Goal: Information Seeking & Learning: Learn about a topic

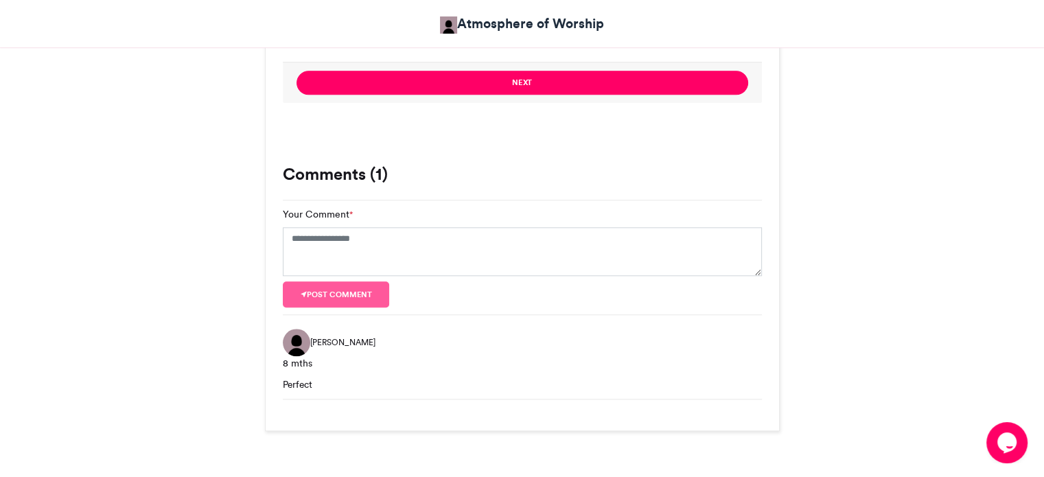
scroll to position [1474, 0]
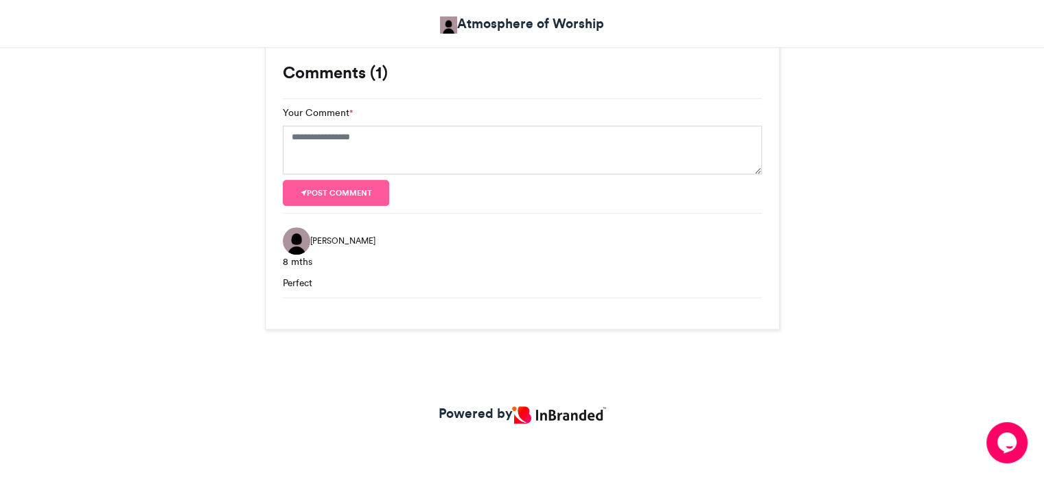
click at [574, 409] on img at bounding box center [558, 414] width 93 height 17
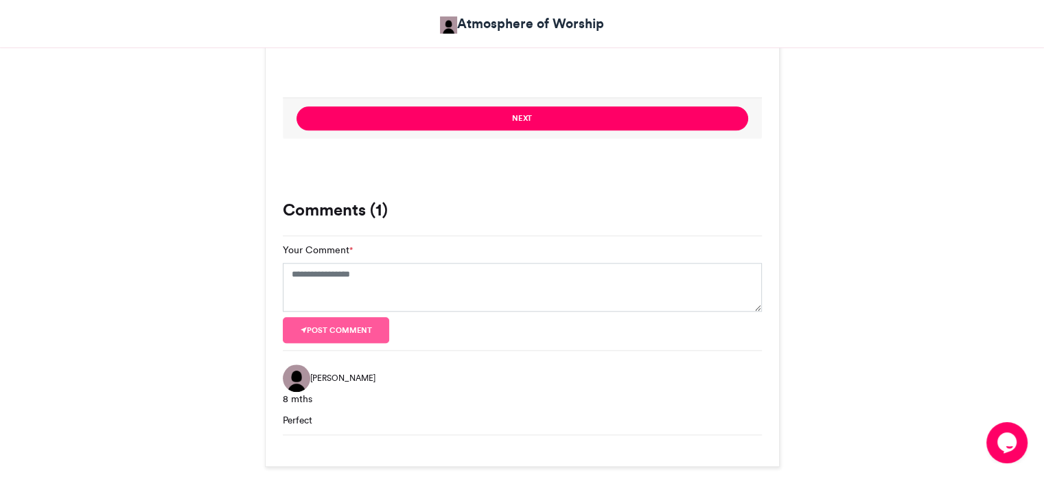
scroll to position [1268, 0]
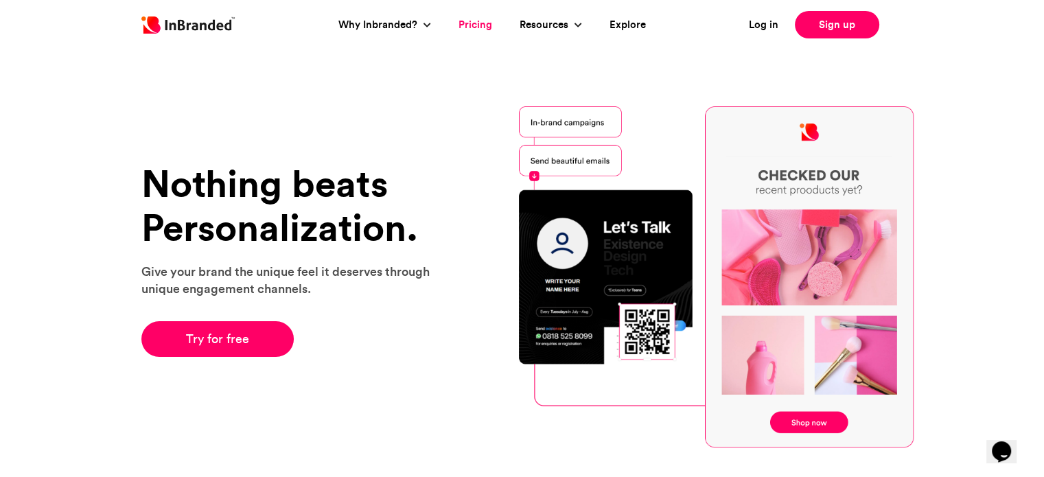
click at [467, 25] on link "Pricing" at bounding box center [475, 25] width 34 height 16
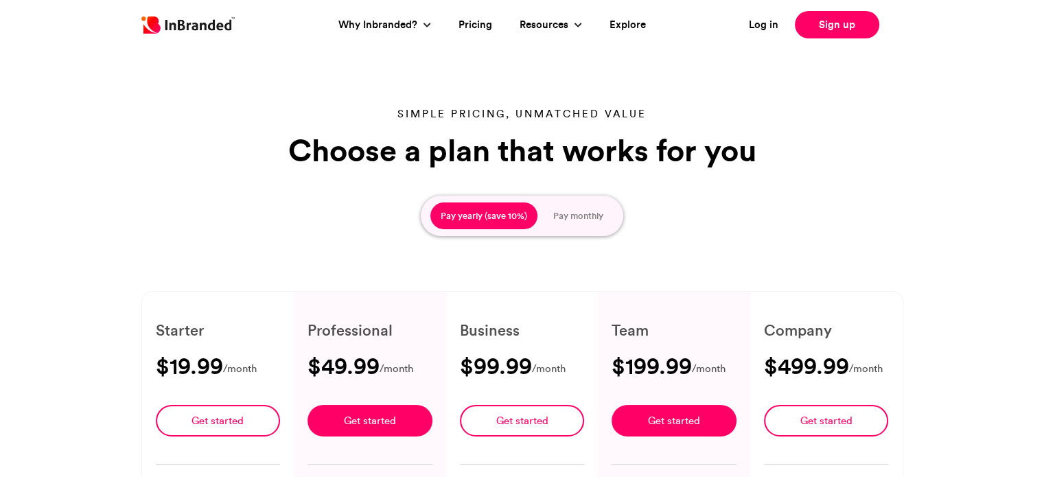
type input "****"
click at [565, 213] on button "Pay monthly" at bounding box center [578, 215] width 71 height 27
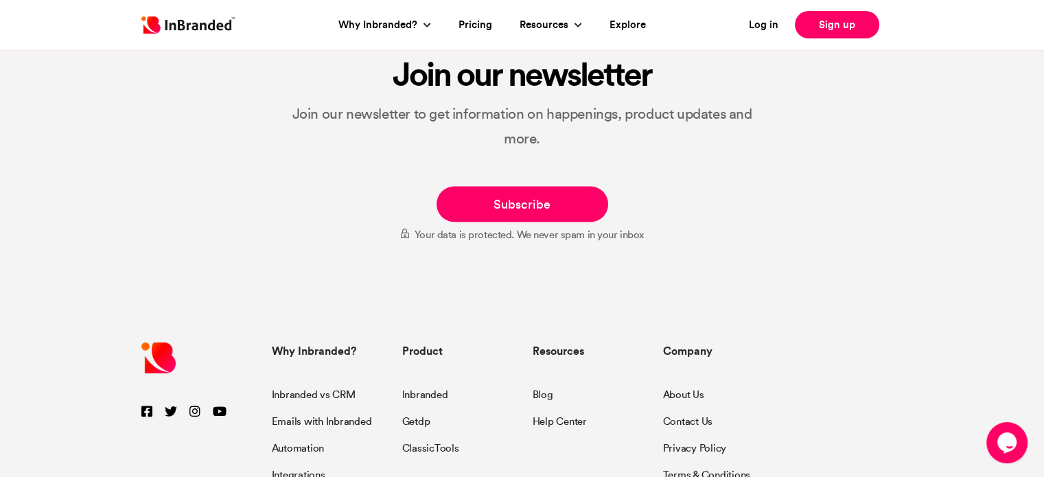
scroll to position [2574, 0]
